Goal: Browse casually: Explore the website without a specific task or goal

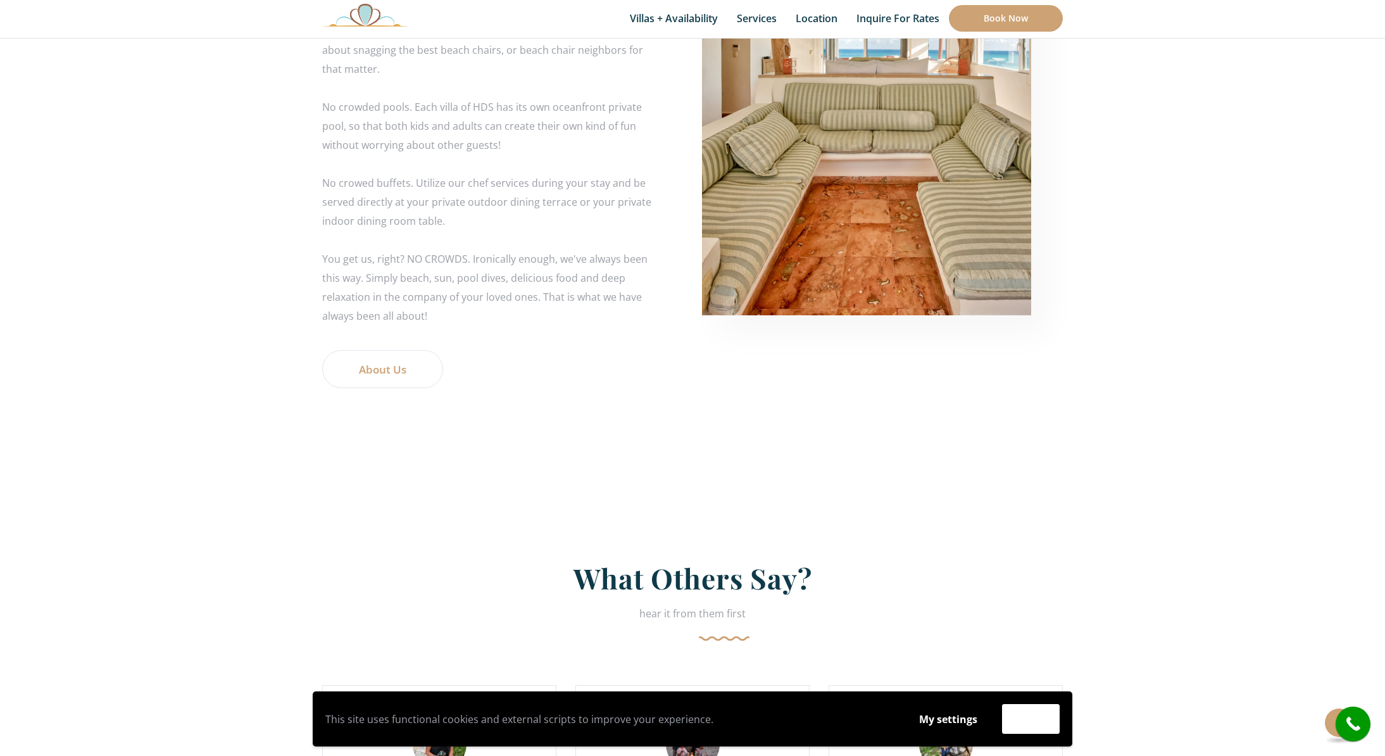
scroll to position [2452, 0]
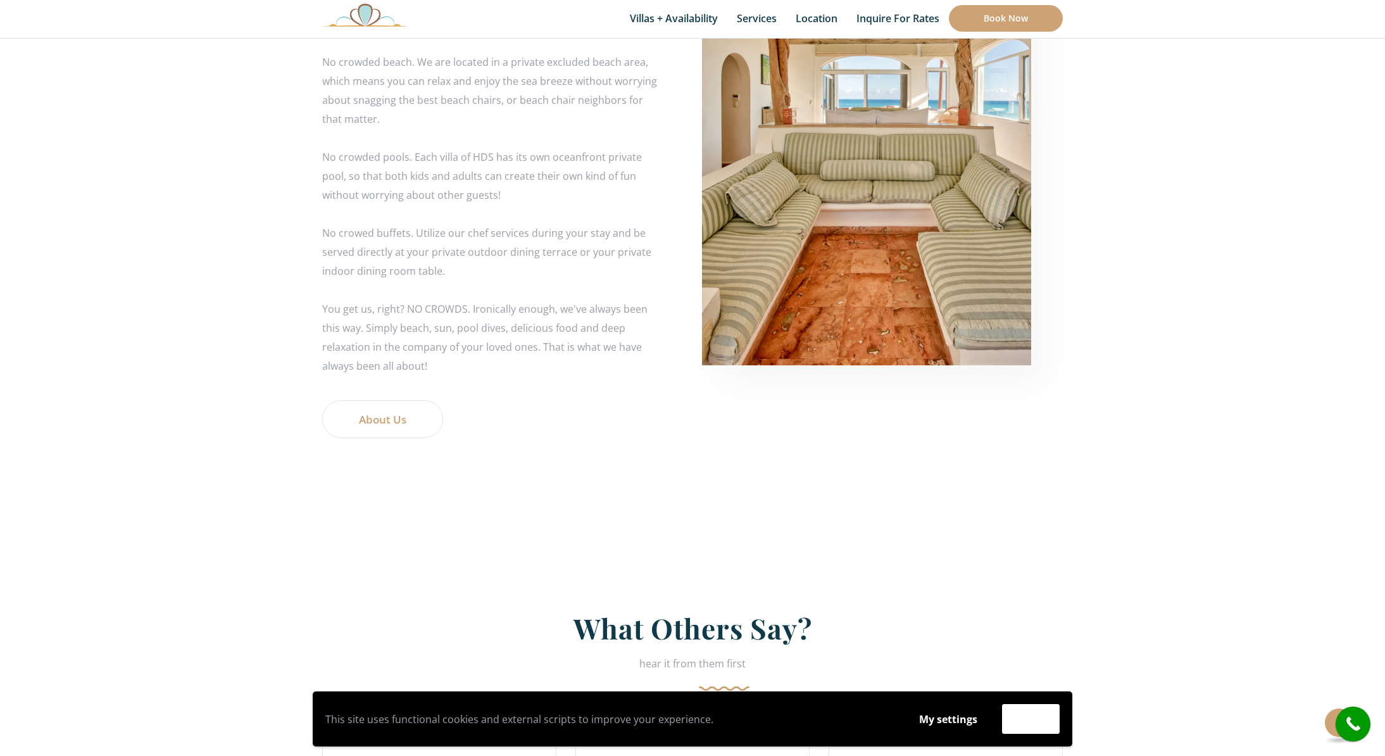
click at [365, 13] on img at bounding box center [365, 14] width 86 height 23
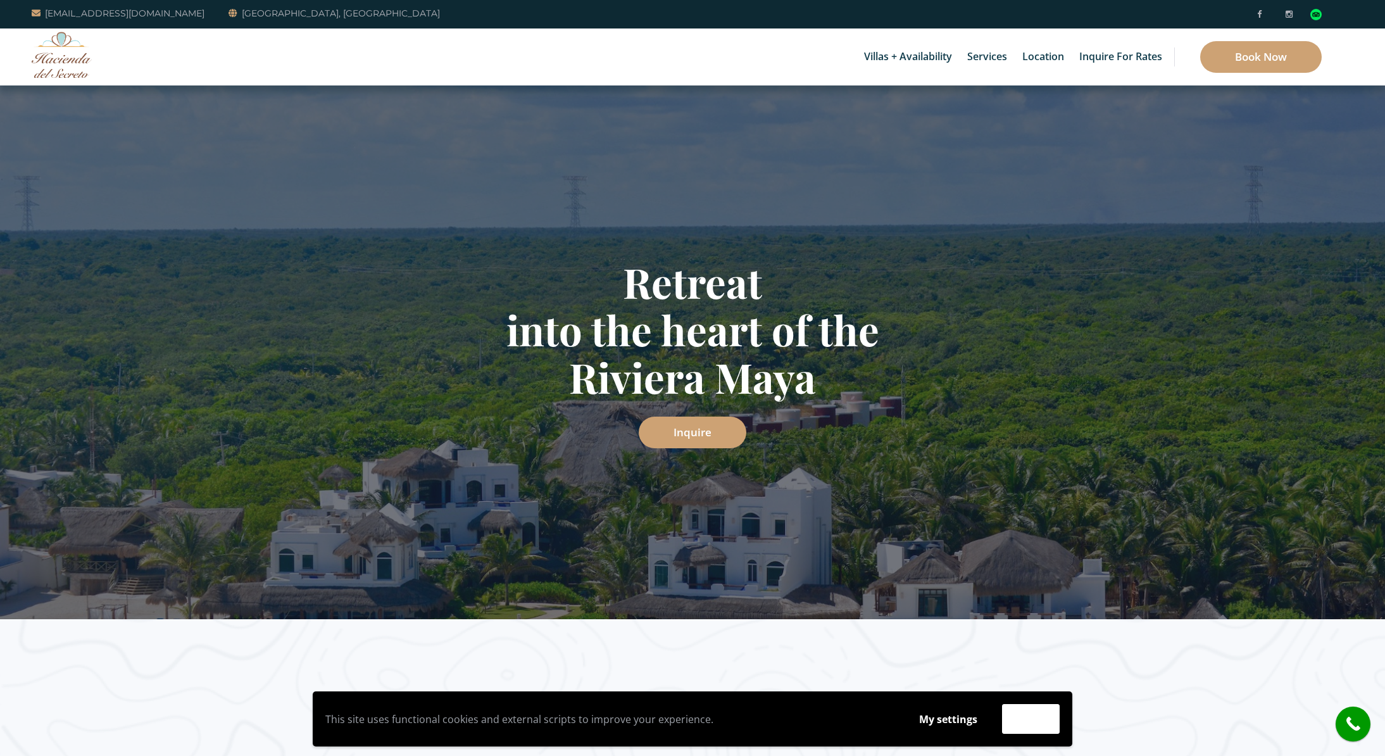
click at [60, 56] on img at bounding box center [62, 55] width 60 height 46
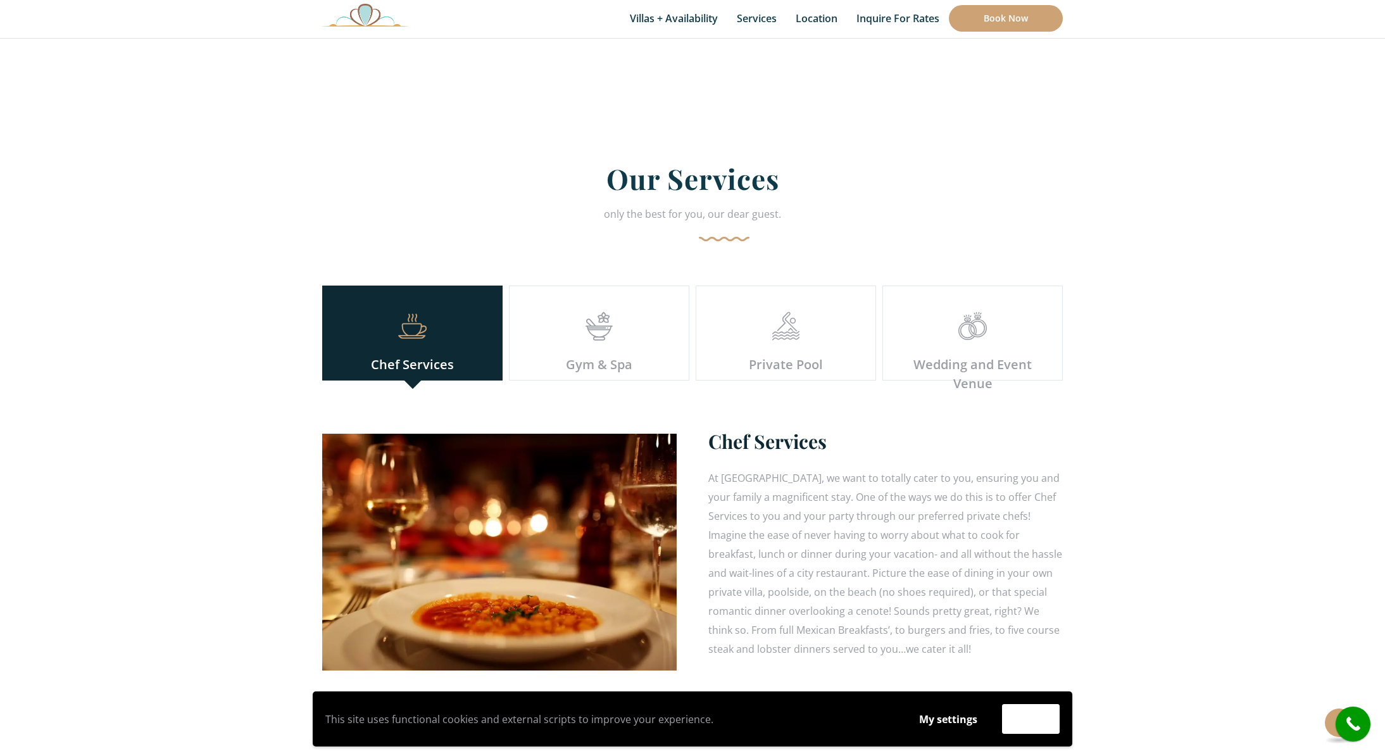
scroll to position [3382, 0]
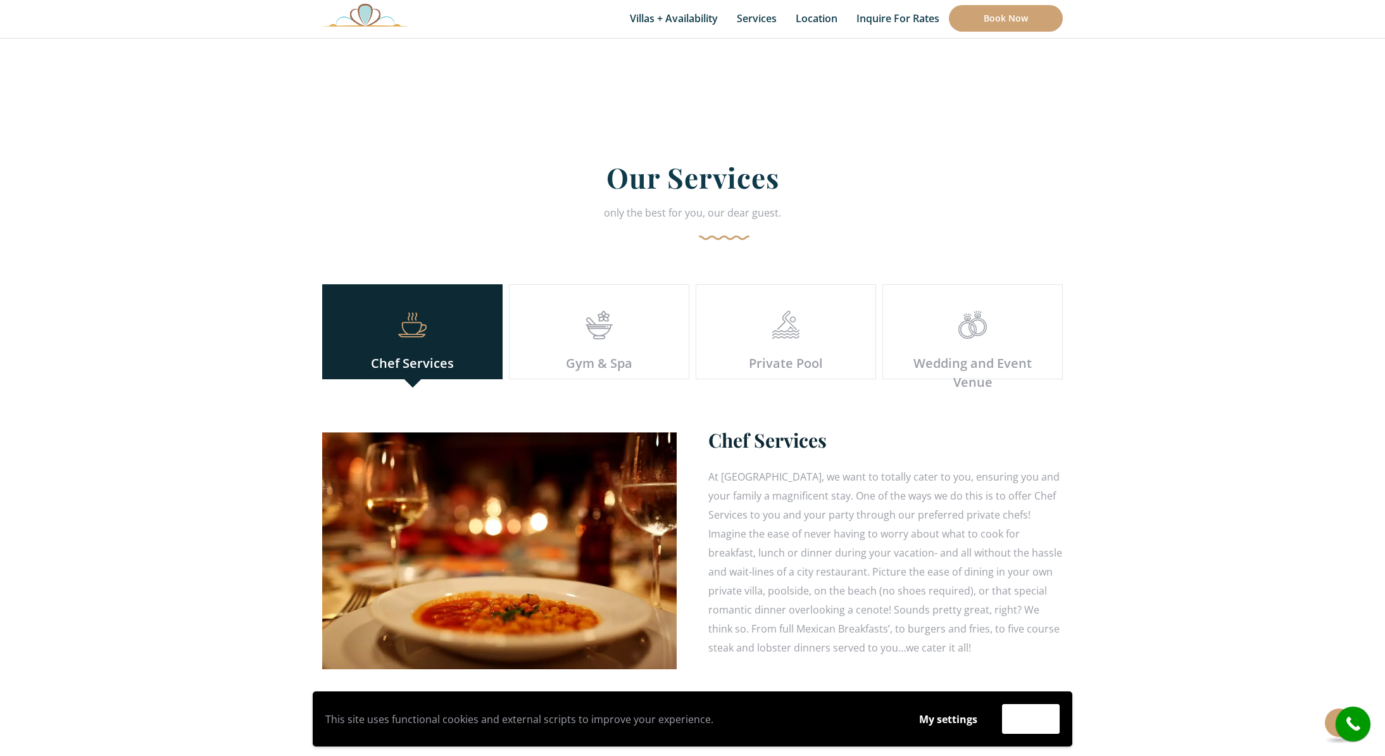
click at [602, 326] on icon at bounding box center [599, 331] width 28 height 10
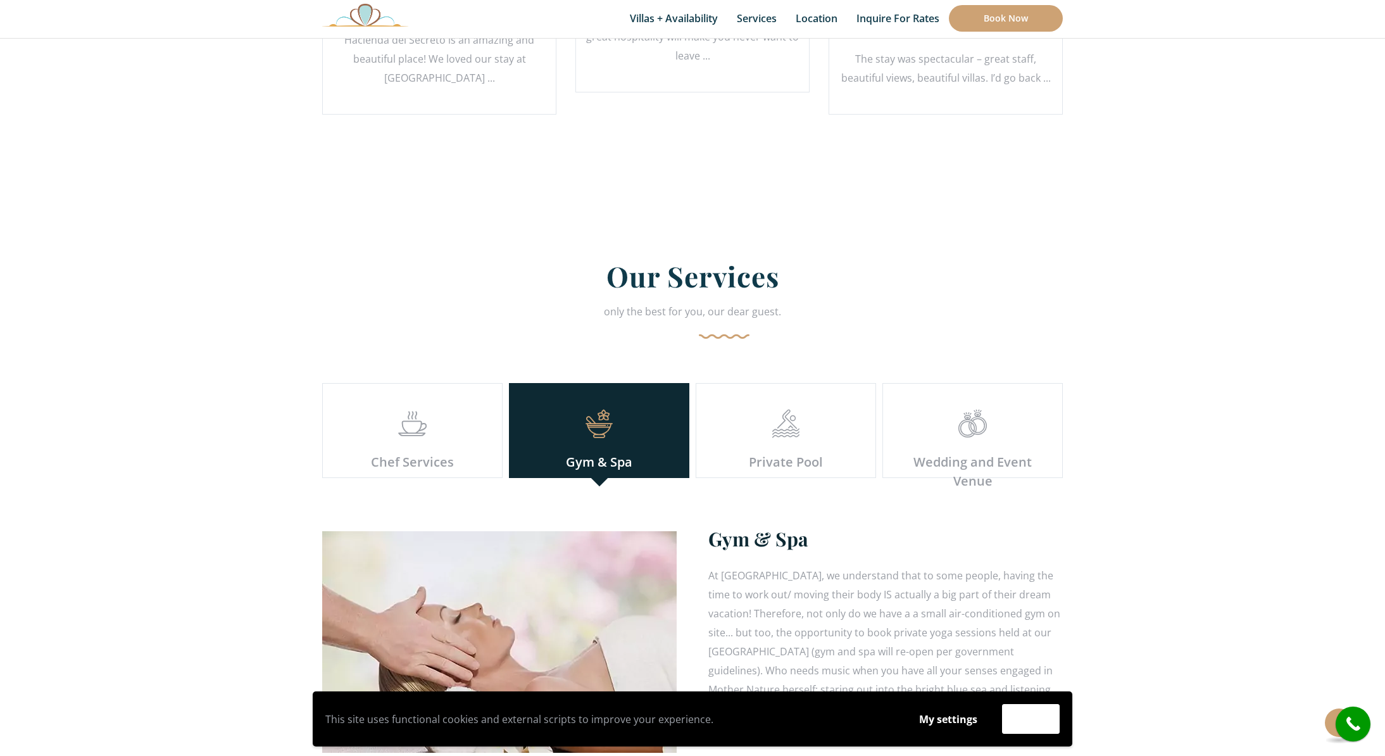
scroll to position [3299, 0]
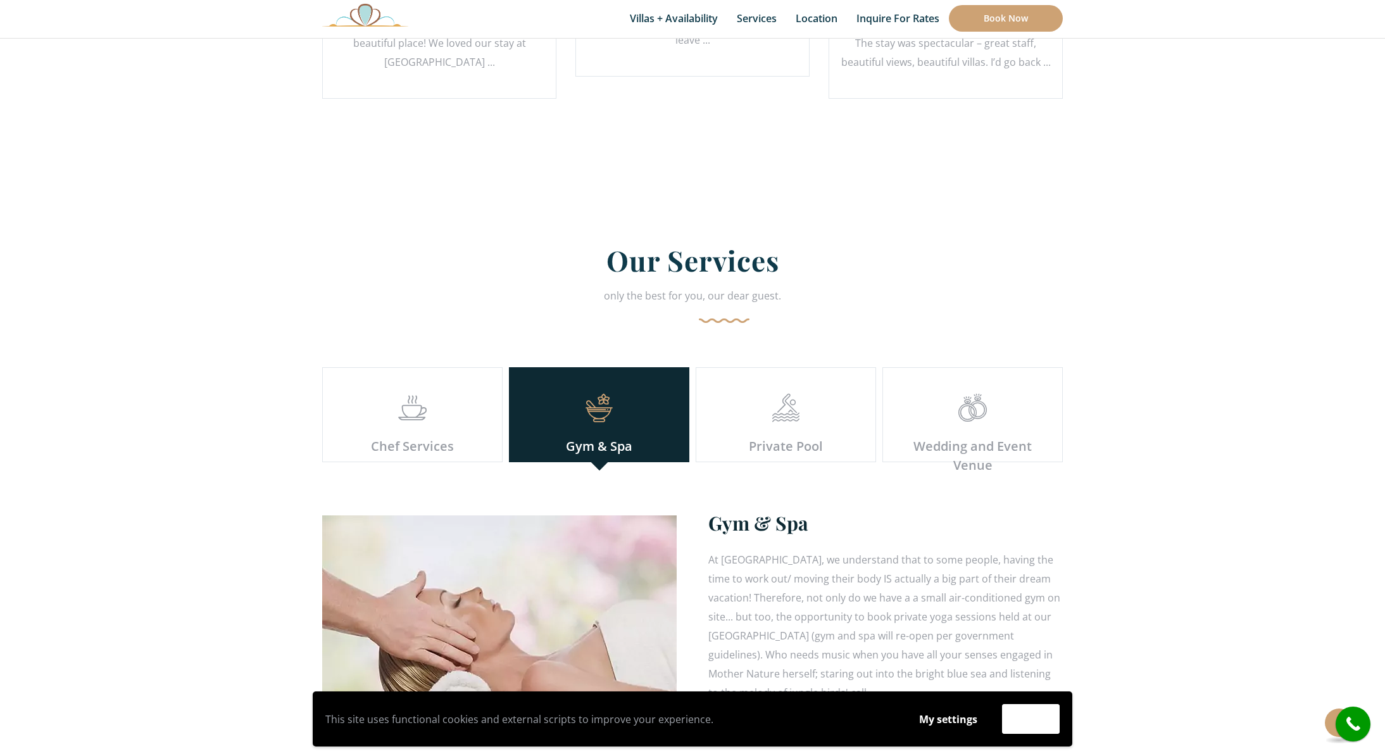
click at [786, 409] on icon at bounding box center [786, 414] width 28 height 10
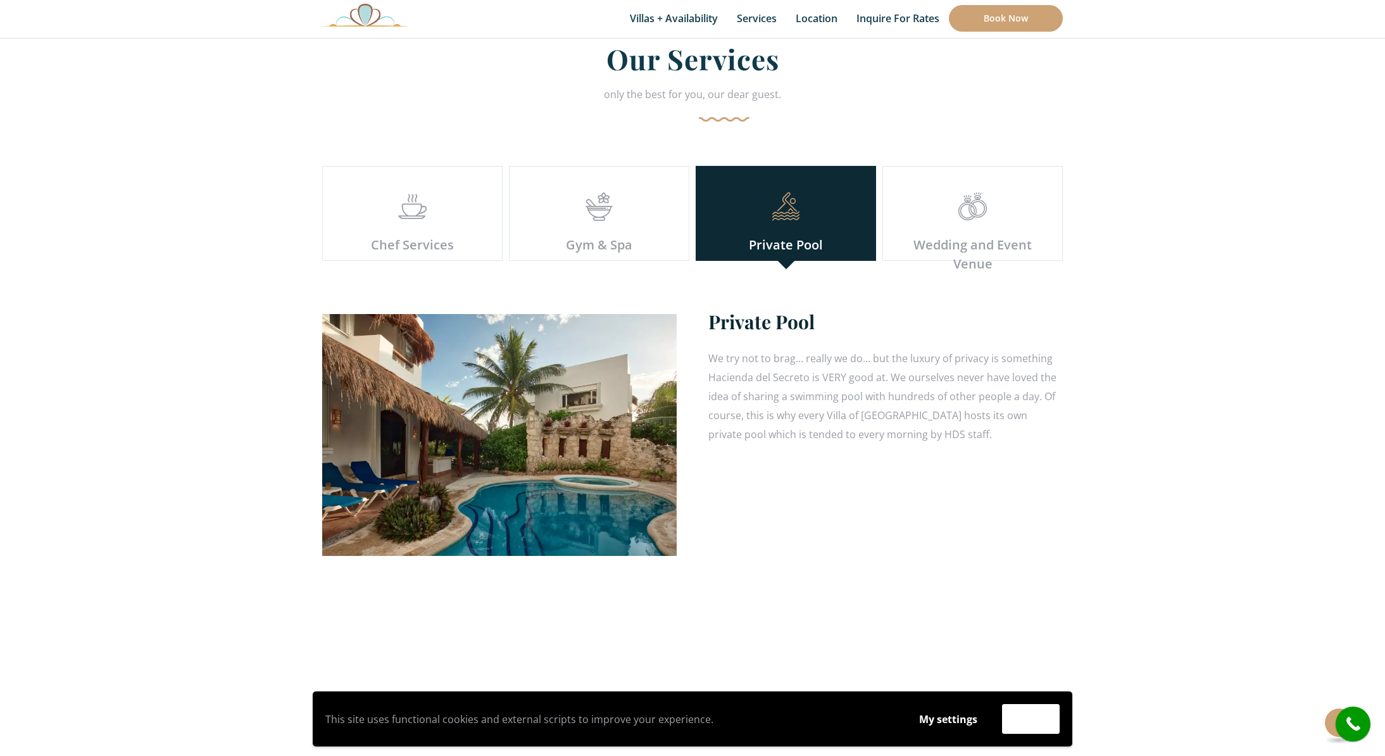
scroll to position [3489, 0]
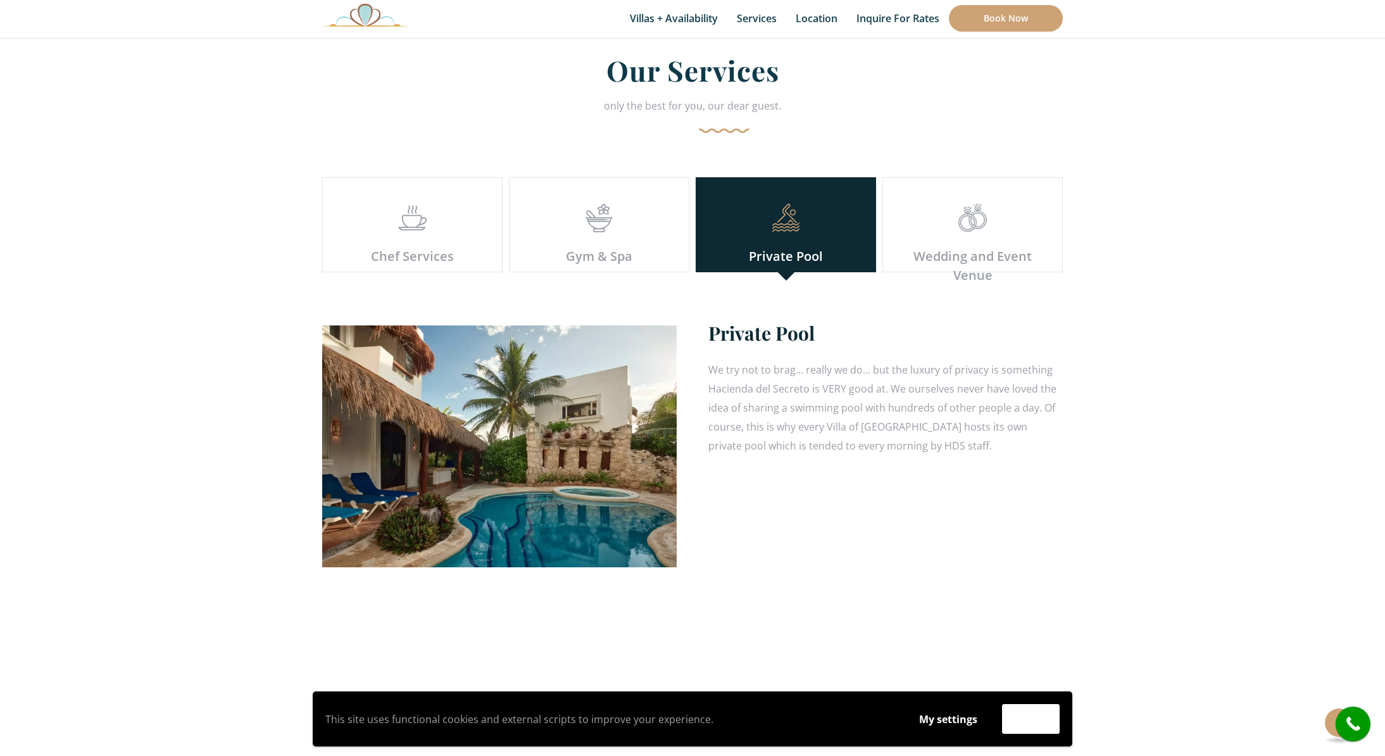
click at [968, 219] on icon at bounding box center [972, 224] width 28 height 10
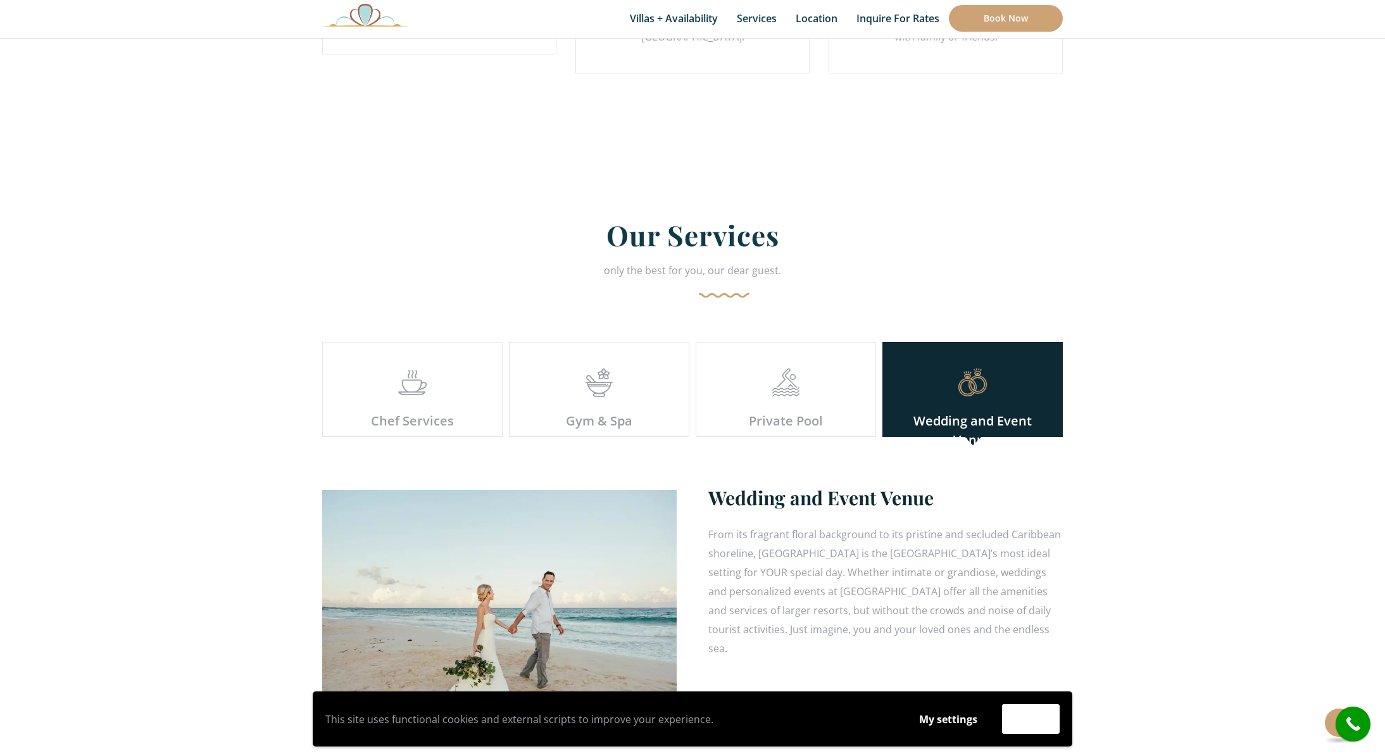
scroll to position [3259, 0]
